Goal: Task Accomplishment & Management: Use online tool/utility

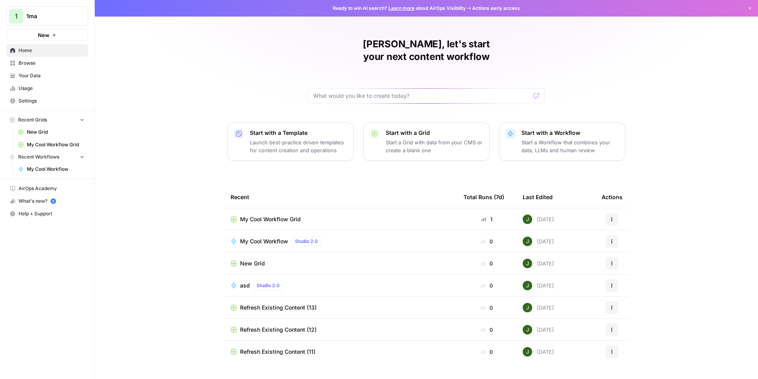
click at [34, 67] on link "Browse" at bounding box center [47, 63] width 82 height 13
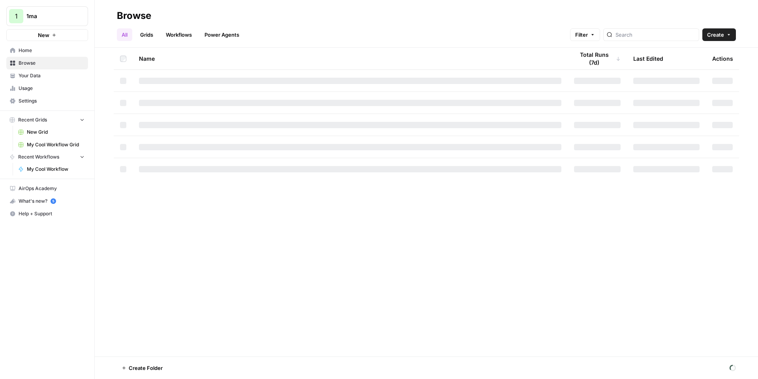
click at [51, 72] on span "Your Data" at bounding box center [52, 75] width 66 height 7
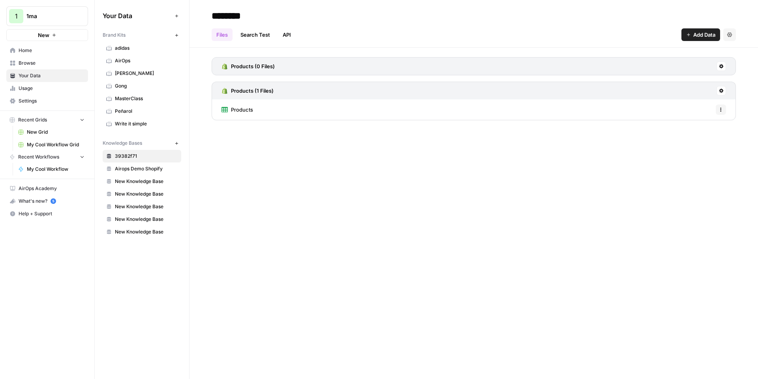
click at [139, 185] on span "New Knowledge Base" at bounding box center [146, 181] width 63 height 7
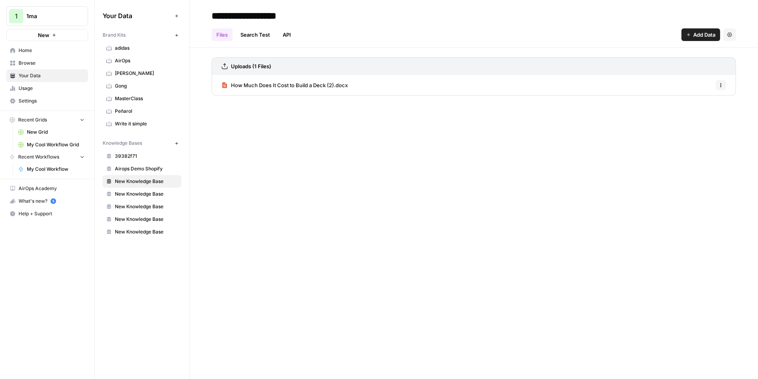
click at [144, 196] on span "New Knowledge Base" at bounding box center [146, 194] width 63 height 7
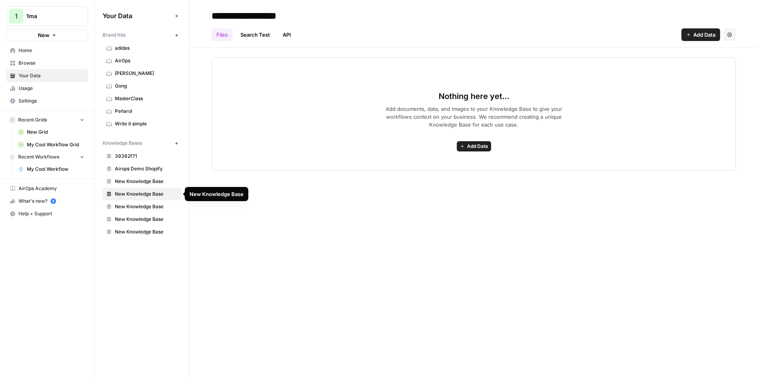
click at [155, 214] on link "New Knowledge Base" at bounding box center [142, 219] width 79 height 13
click at [154, 210] on span "New Knowledge Base" at bounding box center [146, 206] width 63 height 7
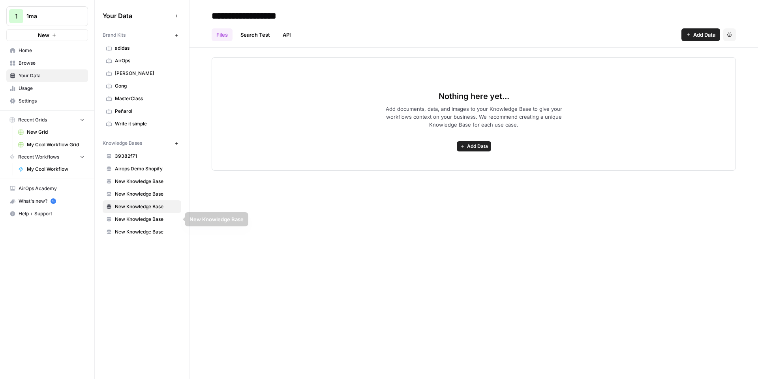
click at [148, 230] on span "New Knowledge Base" at bounding box center [146, 232] width 63 height 7
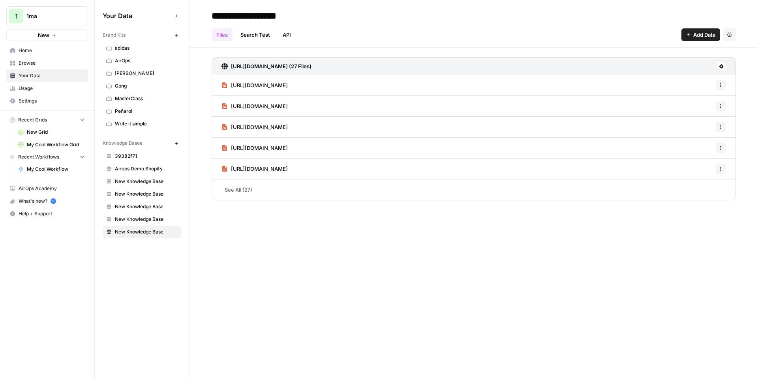
click at [137, 180] on span "New Knowledge Base" at bounding box center [146, 181] width 63 height 7
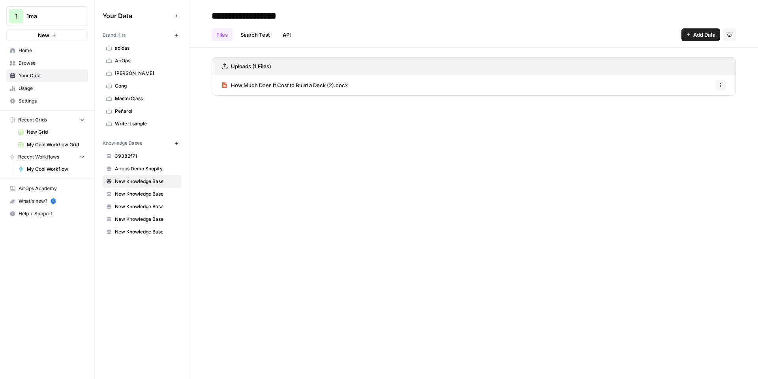
click at [148, 197] on span "New Knowledge Base" at bounding box center [146, 194] width 63 height 7
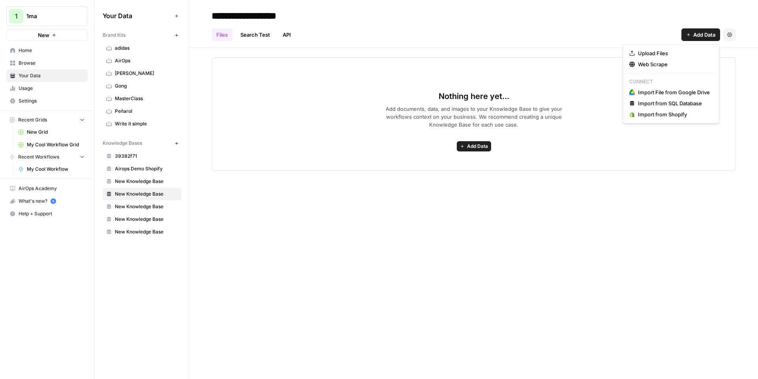
click at [696, 41] on button "Add Data" at bounding box center [701, 34] width 39 height 13
click at [659, 64] on span "Web Scrape" at bounding box center [674, 64] width 72 height 8
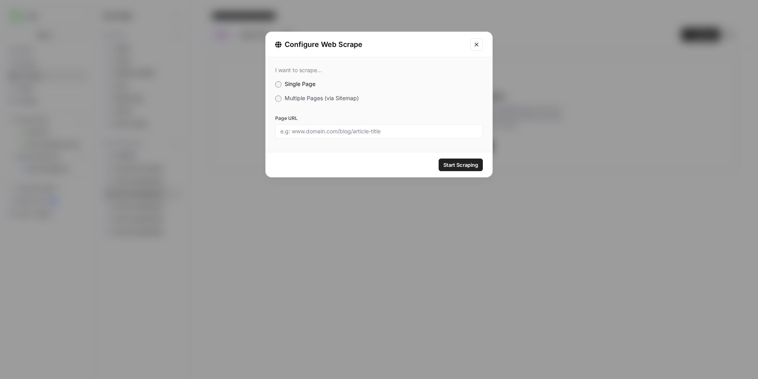
click at [310, 96] on span "Multiple Pages (via Sitemap)" at bounding box center [322, 98] width 74 height 7
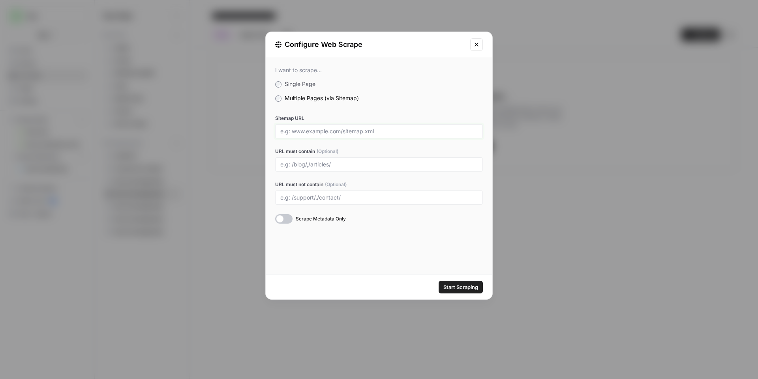
click at [330, 130] on input "Sitemap URL" at bounding box center [378, 131] width 197 height 7
paste input "[URL][DOMAIN_NAME]"
type input "[URL][DOMAIN_NAME]"
click at [460, 285] on span "Start Scraping" at bounding box center [460, 288] width 35 height 8
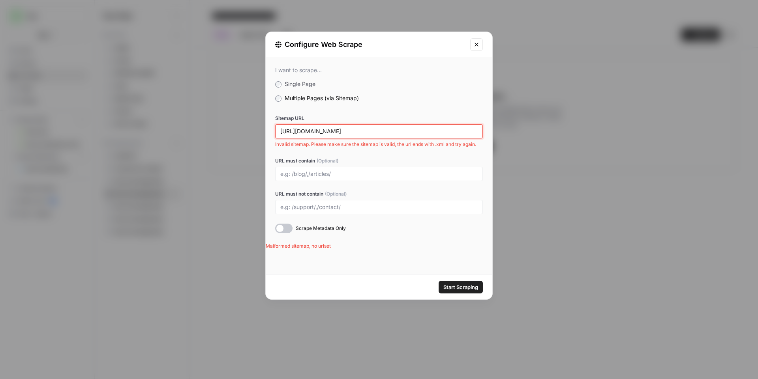
click at [355, 131] on input "[URL][DOMAIN_NAME]" at bounding box center [378, 131] width 197 height 7
click at [453, 288] on span "Start Scraping" at bounding box center [460, 288] width 35 height 8
click at [390, 131] on input "[URL][DOMAIN_NAME]" at bounding box center [378, 131] width 197 height 7
click at [382, 132] on input "[URL][DOMAIN_NAME]" at bounding box center [378, 131] width 197 height 7
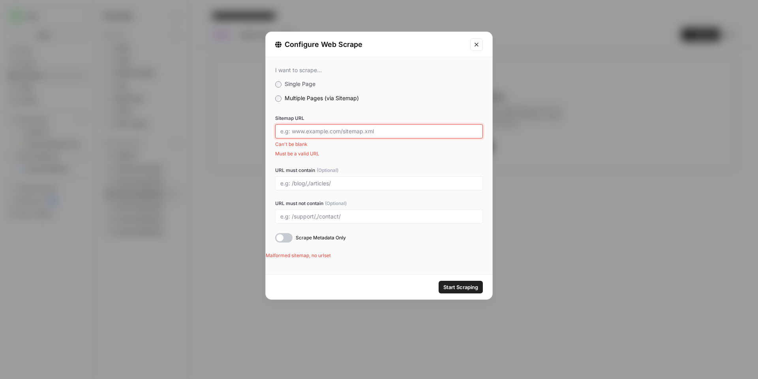
paste input "[URL][DOMAIN_NAME]"
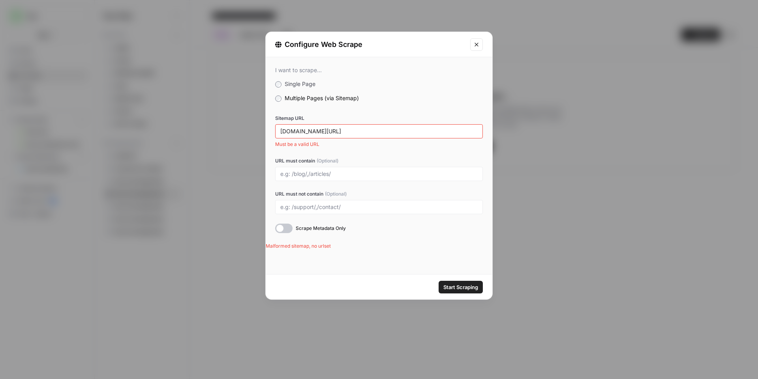
click at [466, 286] on span "Start Scraping" at bounding box center [460, 288] width 35 height 8
click at [306, 132] on input "[DOMAIN_NAME][URL]" at bounding box center [378, 131] width 197 height 7
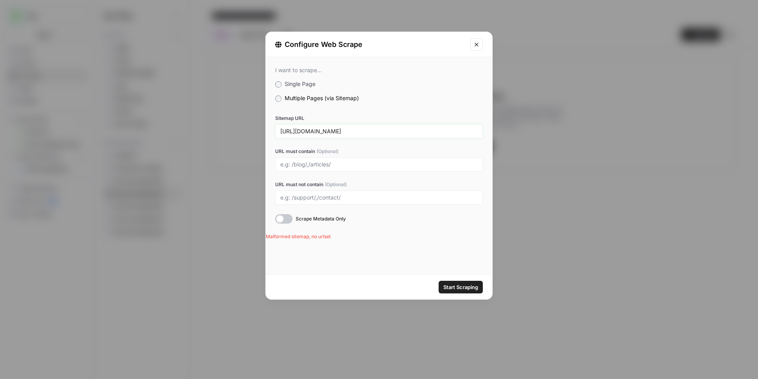
type input "[URL][DOMAIN_NAME]"
click at [460, 288] on span "Start Scraping" at bounding box center [460, 288] width 35 height 8
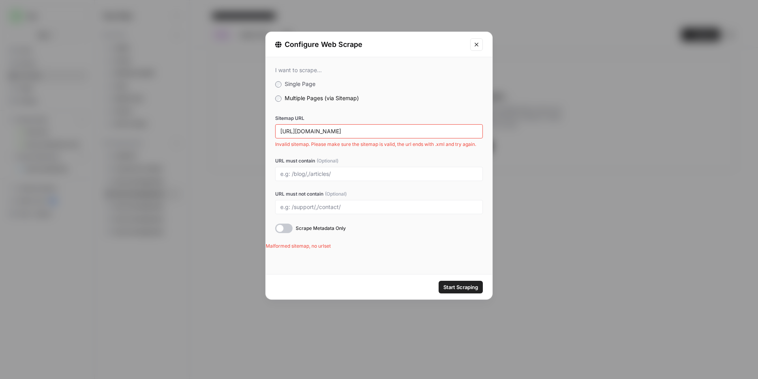
click at [370, 126] on div "[URL][DOMAIN_NAME]" at bounding box center [379, 131] width 208 height 14
click at [320, 173] on input "URL must contain (Optional)" at bounding box center [378, 174] width 197 height 7
click at [310, 84] on span "Single Page" at bounding box center [300, 84] width 31 height 7
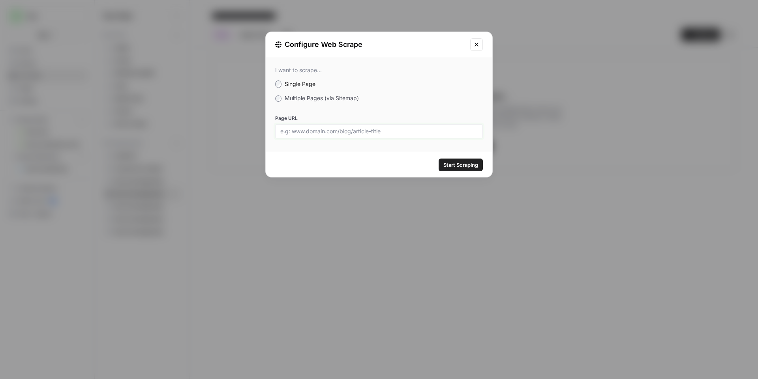
click at [347, 130] on input "Page URL" at bounding box center [378, 131] width 197 height 7
click at [361, 132] on input "Page URL" at bounding box center [378, 131] width 197 height 7
paste input "[URL][DOMAIN_NAME]"
type input "[URL][DOMAIN_NAME]"
click at [468, 174] on div "Start Scraping" at bounding box center [379, 164] width 227 height 25
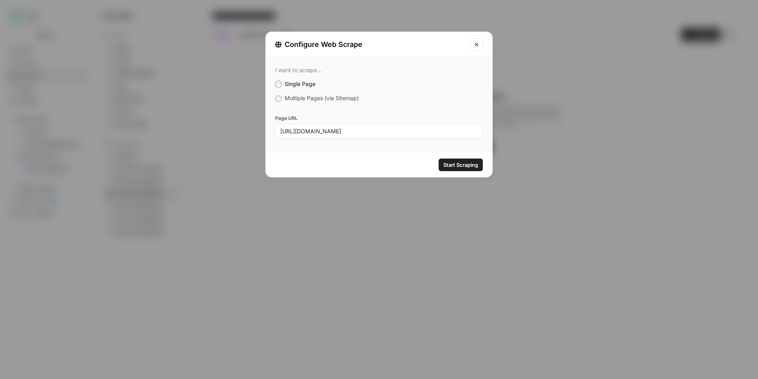
click at [463, 166] on span "Start Scraping" at bounding box center [460, 165] width 35 height 8
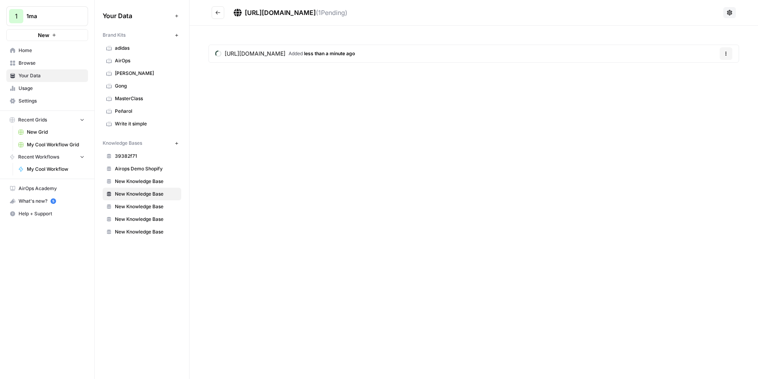
click at [285, 54] on span "[URL][DOMAIN_NAME]" at bounding box center [255, 54] width 61 height 8
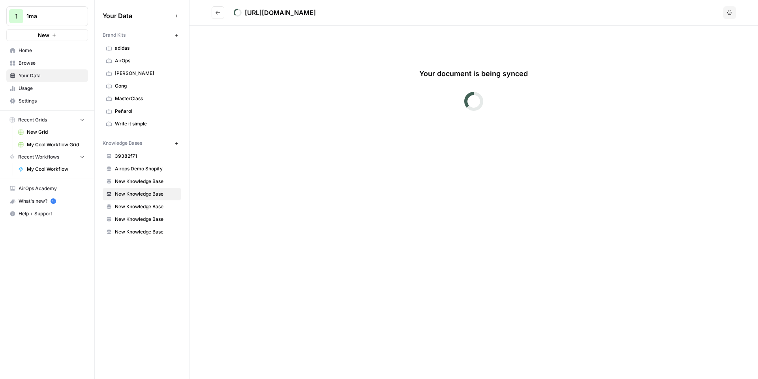
click at [216, 11] on icon "Go back" at bounding box center [218, 13] width 6 height 6
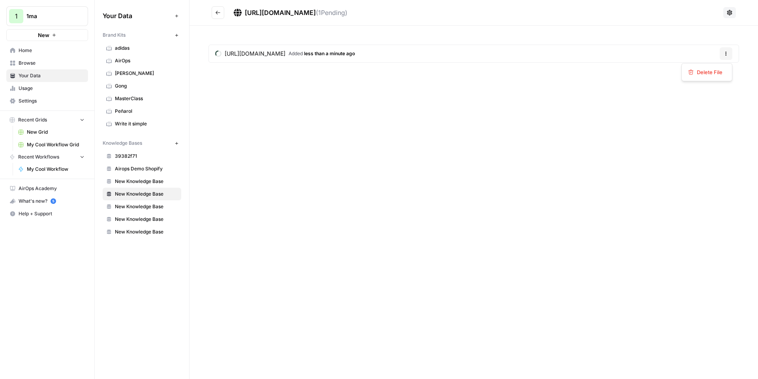
click at [725, 55] on icon "button" at bounding box center [726, 53] width 5 height 5
click at [268, 54] on span "[URL][DOMAIN_NAME]" at bounding box center [255, 54] width 61 height 8
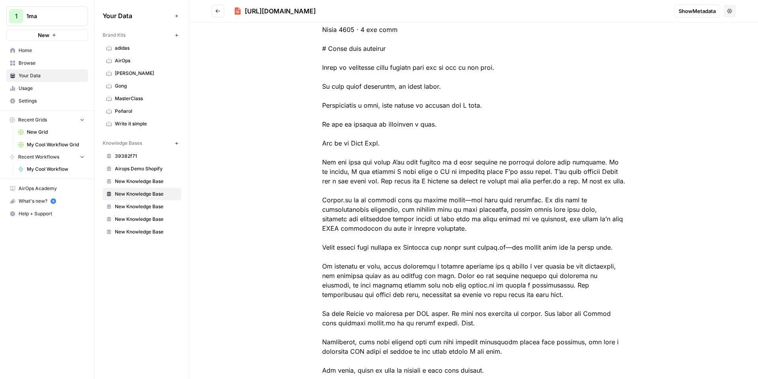
scroll to position [142, 0]
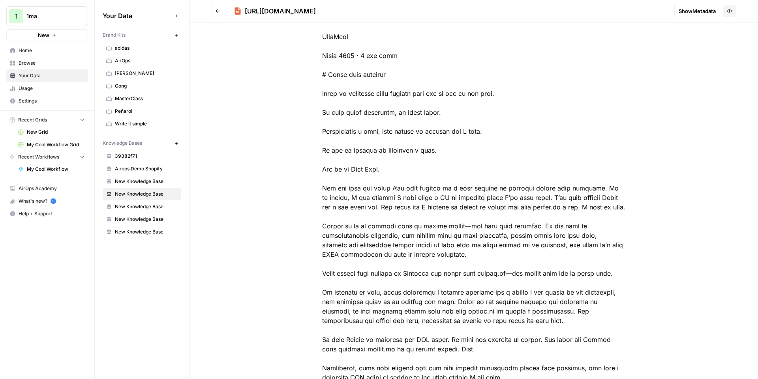
drag, startPoint x: 359, startPoint y: 168, endPoint x: 380, endPoint y: 168, distance: 21.3
click at [380, 168] on div at bounding box center [474, 216] width 354 height 635
click at [372, 169] on div at bounding box center [474, 216] width 354 height 635
click at [350, 172] on div at bounding box center [474, 216] width 354 height 635
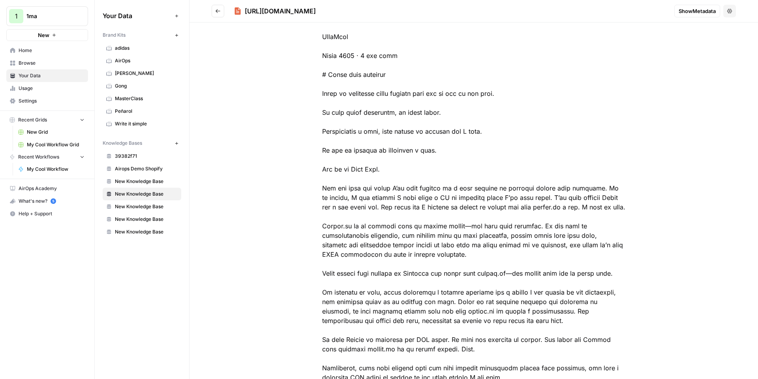
click at [674, 14] on button "Show Metadata" at bounding box center [697, 11] width 46 height 13
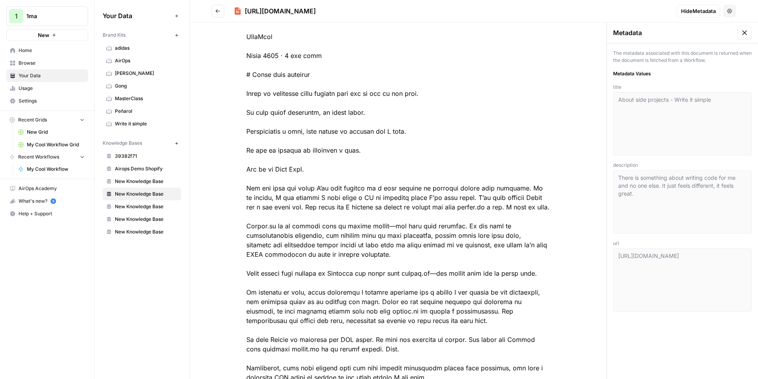
click at [728, 11] on button "Options" at bounding box center [729, 11] width 13 height 13
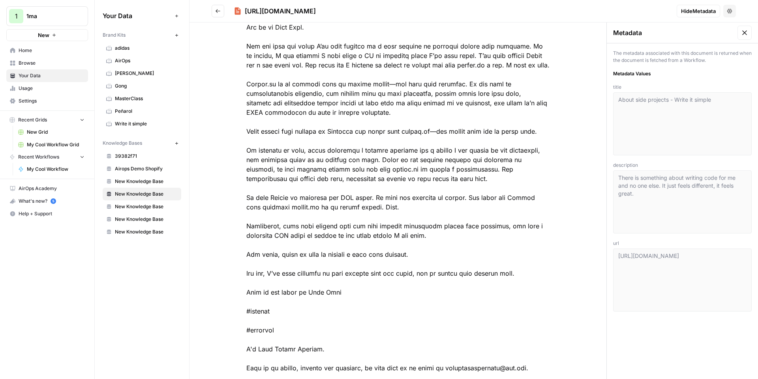
scroll to position [71, 0]
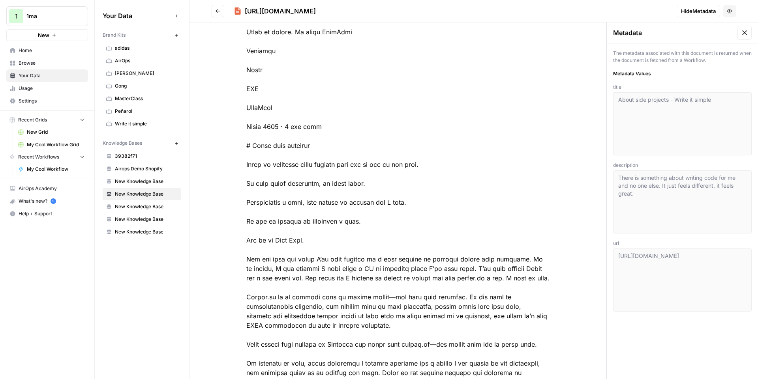
click at [741, 35] on icon at bounding box center [745, 33] width 8 height 8
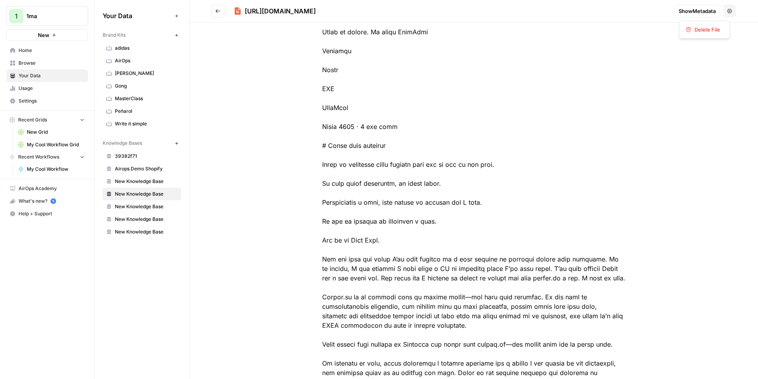
click at [727, 11] on button "Options" at bounding box center [729, 11] width 13 height 13
click at [726, 12] on button "Options" at bounding box center [729, 11] width 13 height 13
click at [220, 8] on icon "Go back" at bounding box center [218, 11] width 6 height 6
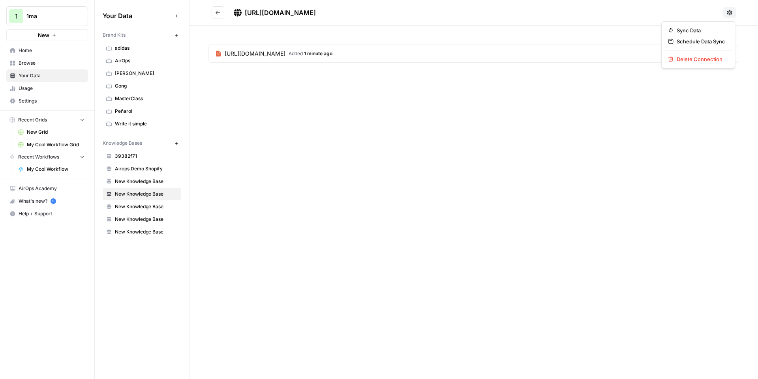
click at [729, 13] on icon at bounding box center [729, 12] width 5 height 5
click at [439, 116] on div "[URL][DOMAIN_NAME] [URL][DOMAIN_NAME] Added 1 minute ago Options" at bounding box center [474, 189] width 569 height 379
click at [220, 11] on icon "Go back" at bounding box center [218, 13] width 6 height 6
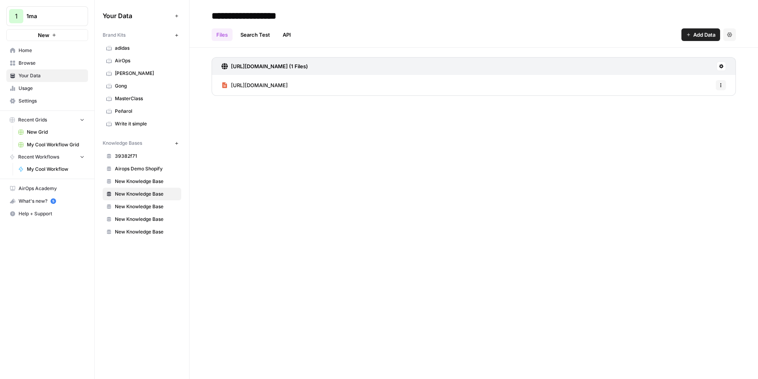
click at [703, 34] on span "Add Data" at bounding box center [704, 35] width 22 height 8
click at [658, 63] on span "Web Scrape" at bounding box center [674, 64] width 72 height 8
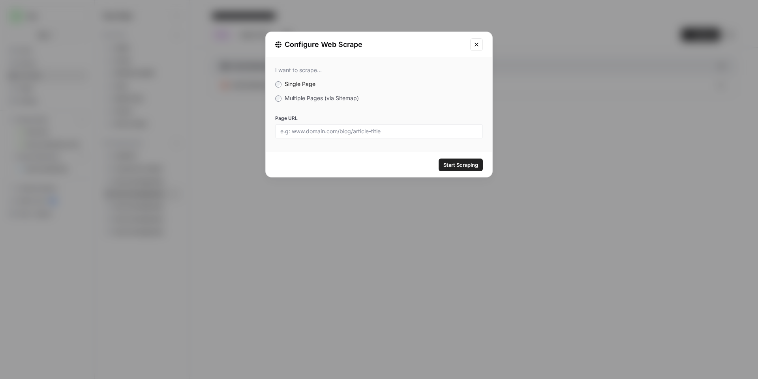
click at [366, 127] on div at bounding box center [379, 131] width 208 height 14
click at [415, 128] on input "Page URL" at bounding box center [378, 131] width 197 height 7
paste input "[URL][DOMAIN_NAME]"
type input "[URL][DOMAIN_NAME]"
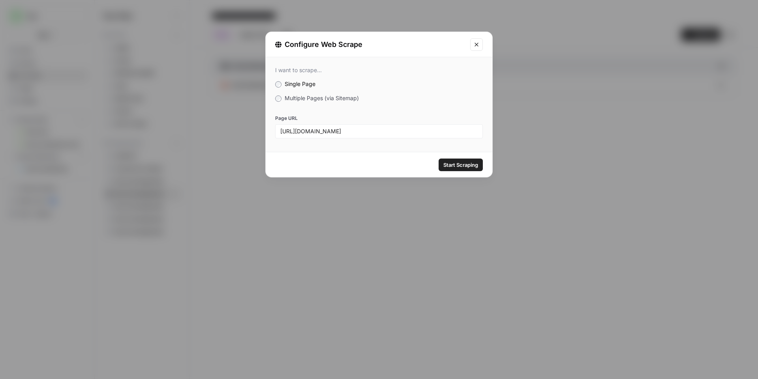
click at [471, 166] on span "Start Scraping" at bounding box center [460, 165] width 35 height 8
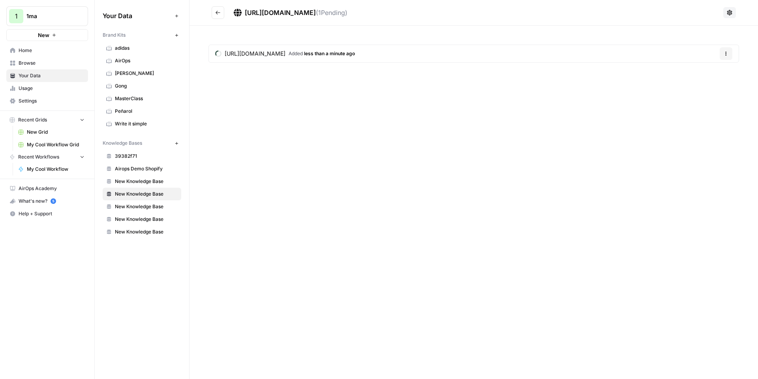
click at [221, 16] on button "Go back" at bounding box center [218, 12] width 13 height 13
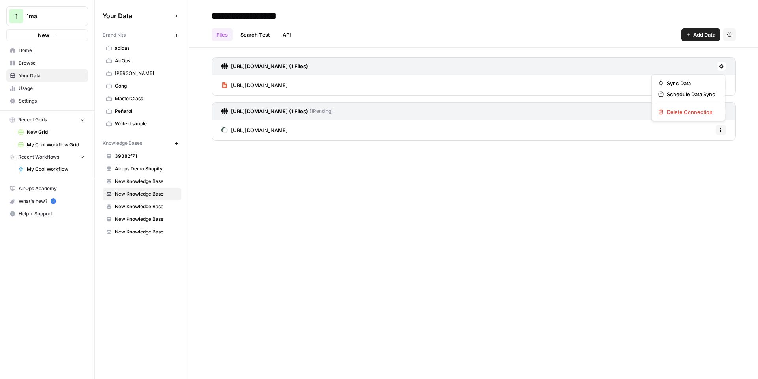
click at [723, 66] on icon at bounding box center [721, 66] width 5 height 5
click at [719, 87] on icon "button" at bounding box center [721, 85] width 5 height 5
click at [288, 136] on link "[URL][DOMAIN_NAME]" at bounding box center [255, 130] width 66 height 21
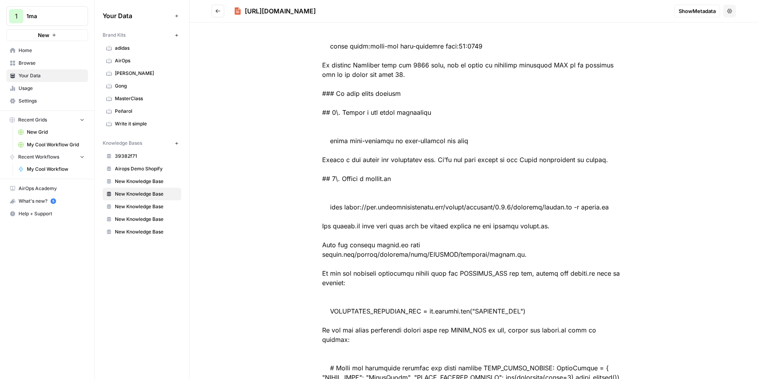
scroll to position [924, 0]
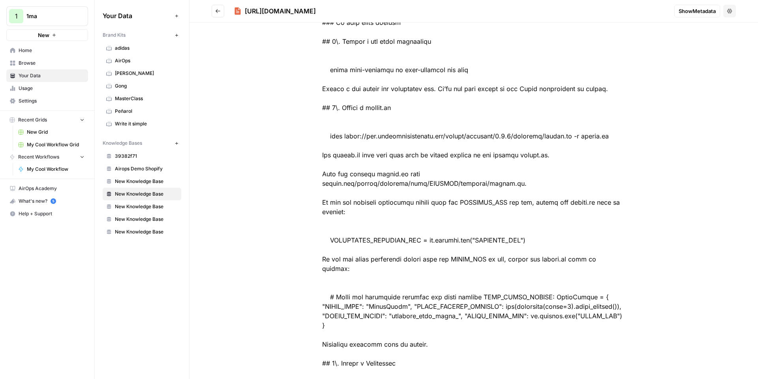
drag, startPoint x: 325, startPoint y: 130, endPoint x: 314, endPoint y: 126, distance: 11.9
click at [314, 126] on div at bounding box center [474, 178] width 354 height 2123
click at [417, 132] on div at bounding box center [474, 178] width 354 height 2123
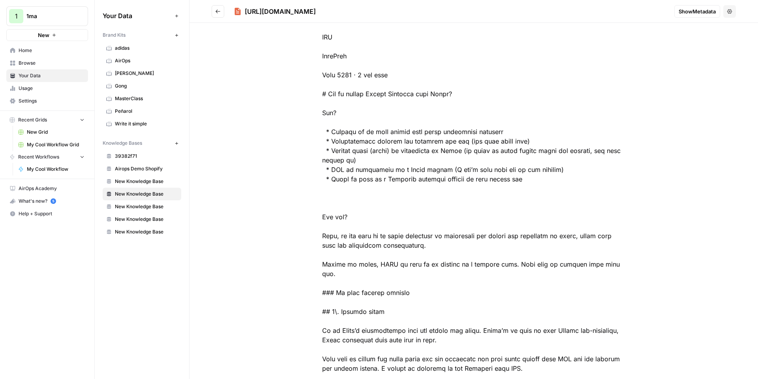
scroll to position [0, 0]
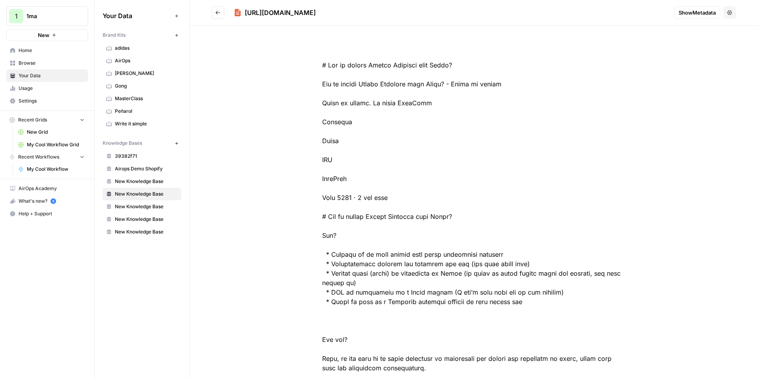
click at [695, 4] on header "[URL][DOMAIN_NAME] Show Metadata Options" at bounding box center [474, 13] width 569 height 26
click at [693, 13] on span "Show Metadata" at bounding box center [697, 13] width 37 height 8
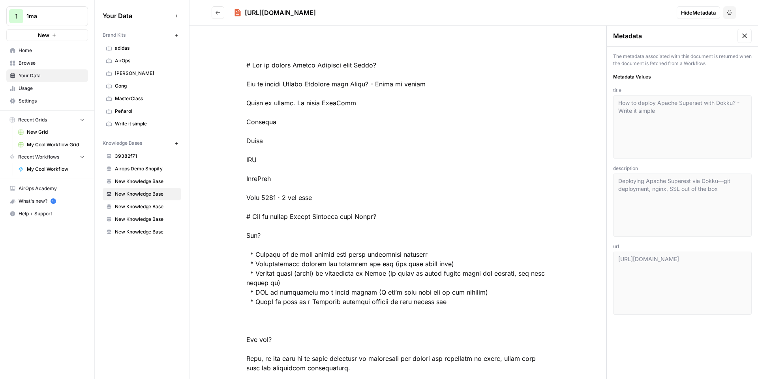
click at [742, 34] on icon at bounding box center [745, 36] width 8 height 8
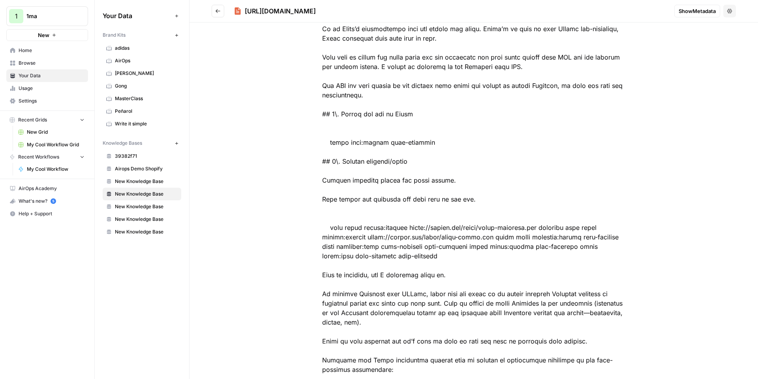
scroll to position [426, 0]
click at [221, 14] on button "Go back" at bounding box center [218, 11] width 13 height 13
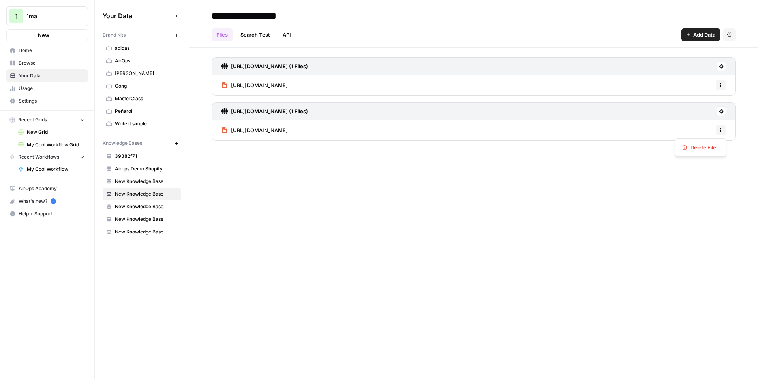
click at [721, 130] on icon "button" at bounding box center [721, 130] width 5 height 5
click at [721, 130] on icon "button" at bounding box center [721, 130] width 1 height 1
